Goal: Contribute content

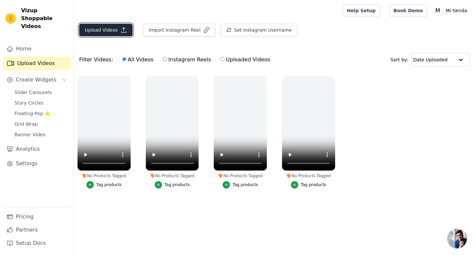
click at [112, 31] on button "Upload Videos" at bounding box center [105, 30] width 53 height 13
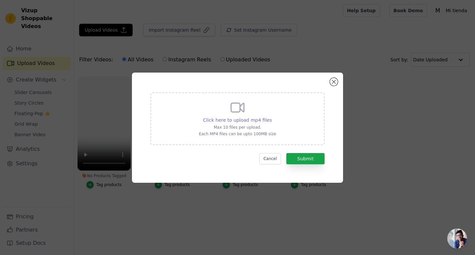
click at [253, 119] on span "Click here to upload mp4 files" at bounding box center [237, 120] width 69 height 5
click at [272, 117] on input "Click here to upload mp4 files Max 10 files per upload. Each MP4 files can be u…" at bounding box center [272, 117] width 0 height 0
type input "C:\fakepath\2025-09-04 01-02-00 (online-video-cutter.com).mp4"
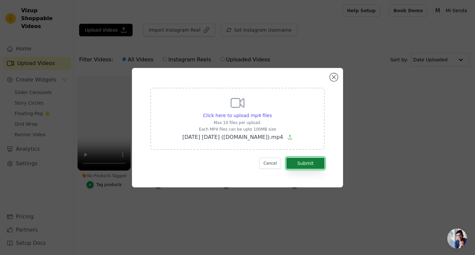
click at [321, 160] on button "Submit" at bounding box center [306, 163] width 38 height 11
